Goal: Unclear

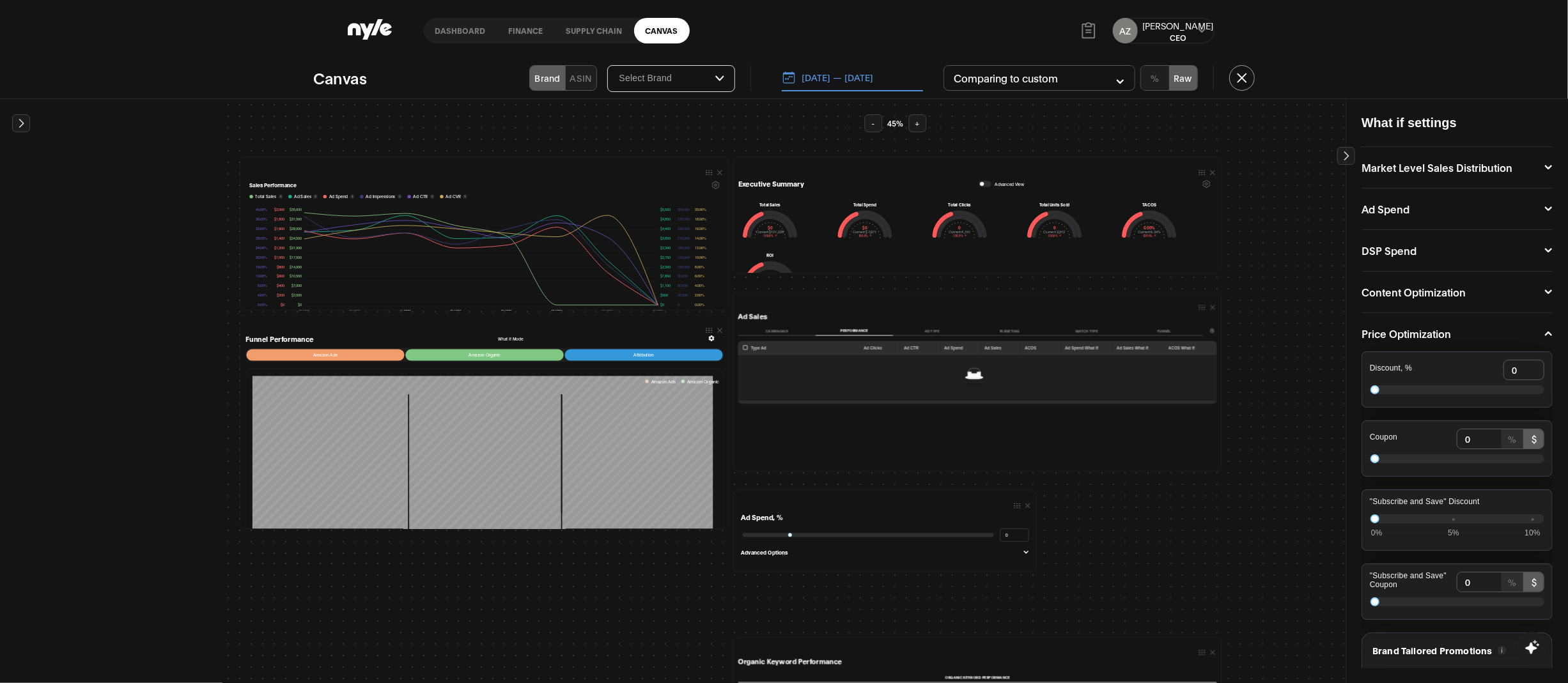
scroll to position [174, 0]
